Goal: Information Seeking & Learning: Learn about a topic

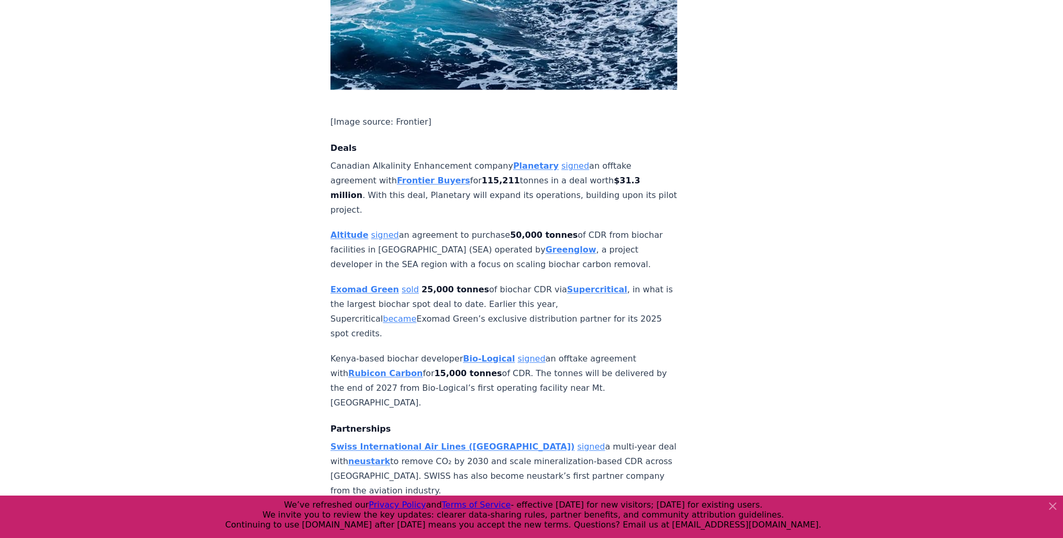
scroll to position [747, 0]
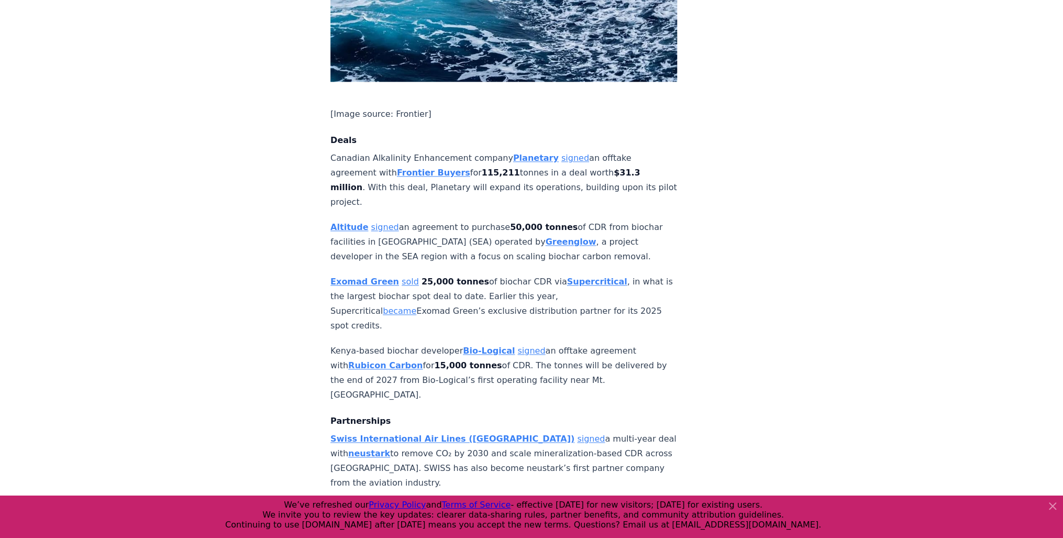
click at [567, 277] on strong "Supercritical" at bounding box center [597, 282] width 60 height 10
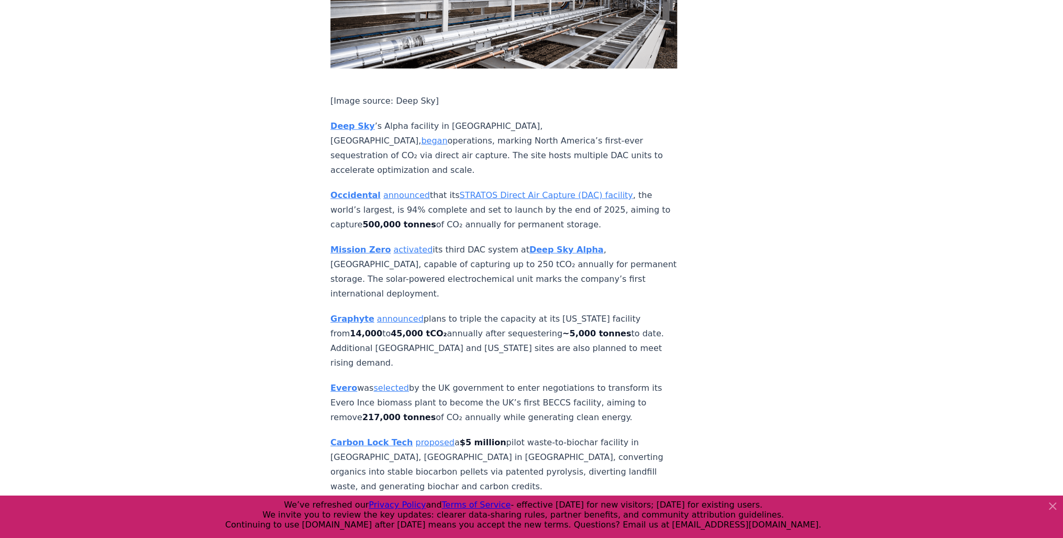
scroll to position [2046, 0]
